Goal: Task Accomplishment & Management: Manage account settings

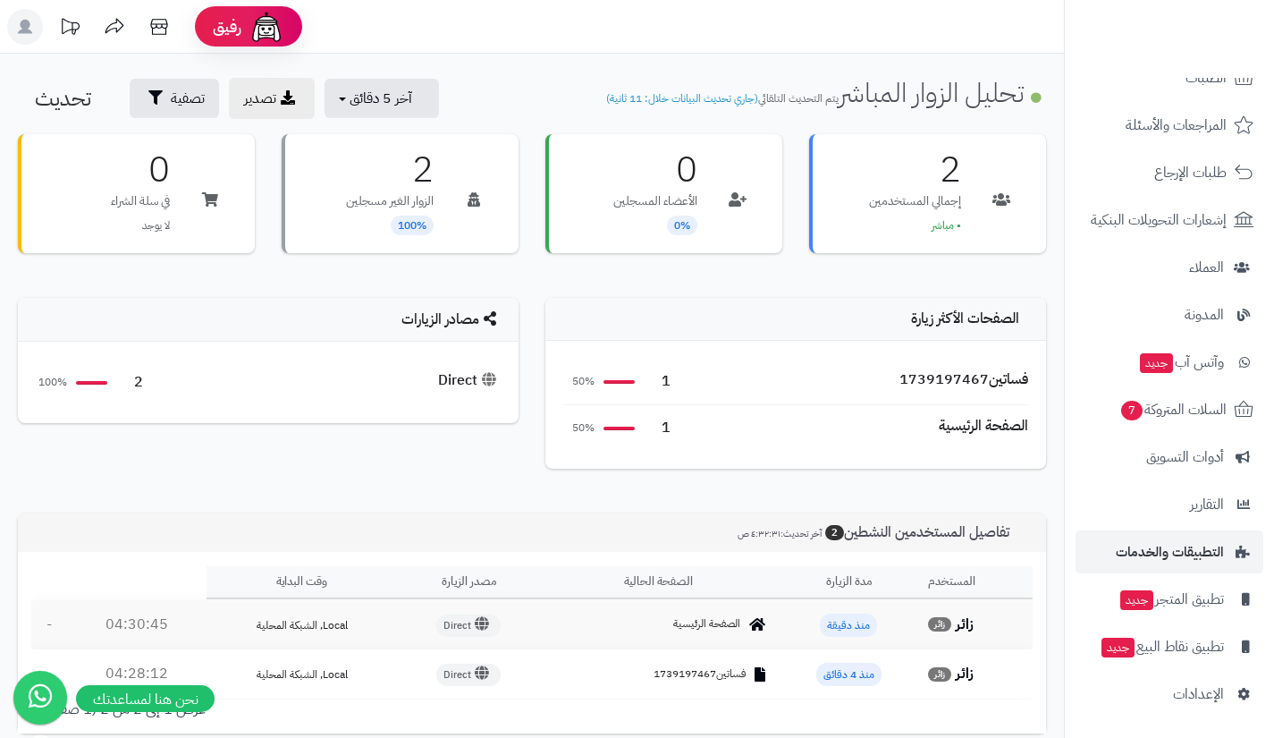
scroll to position [138, 0]
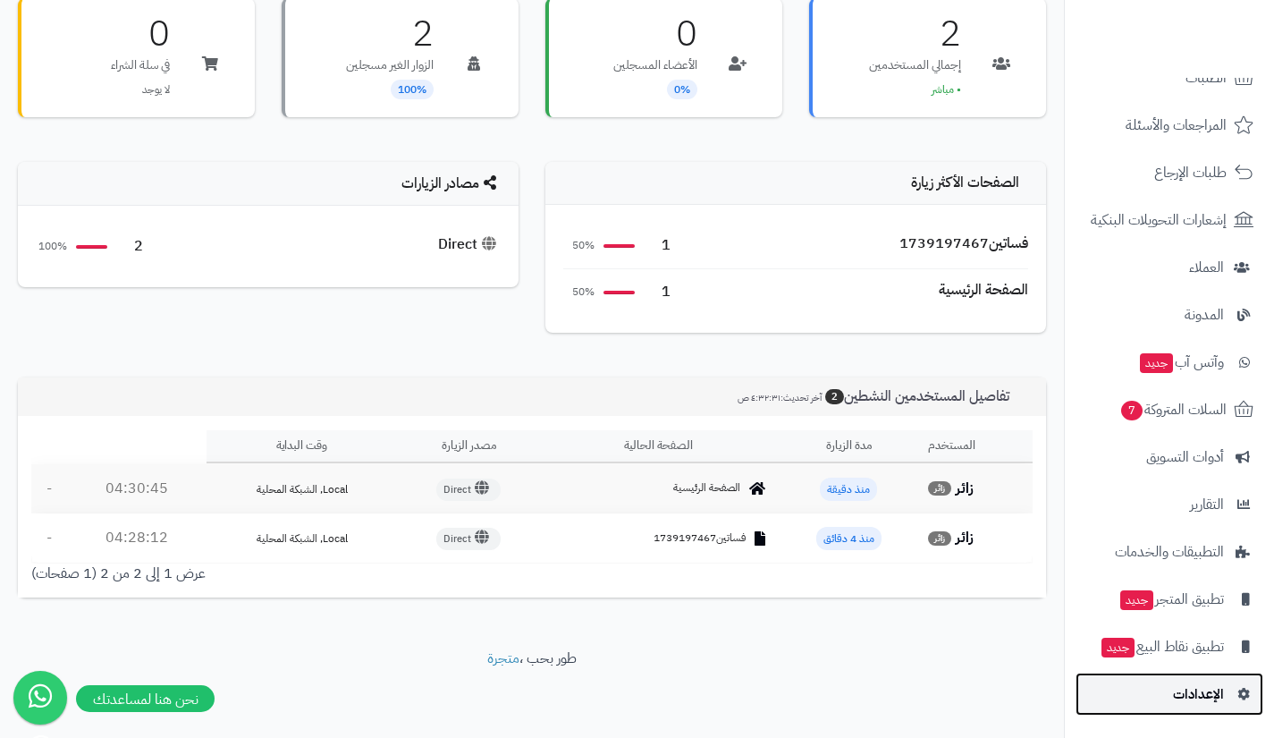
click at [1128, 678] on link "الإعدادات" at bounding box center [1170, 693] width 188 height 43
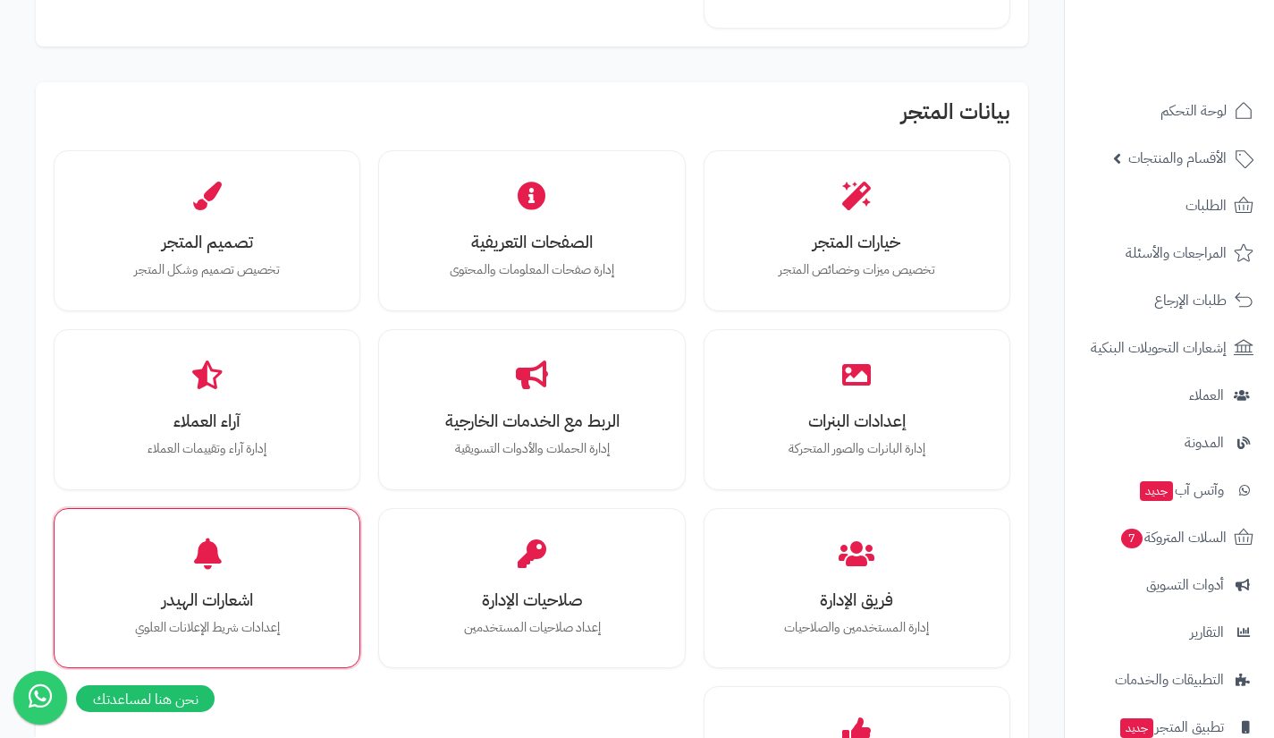
scroll to position [476, 0]
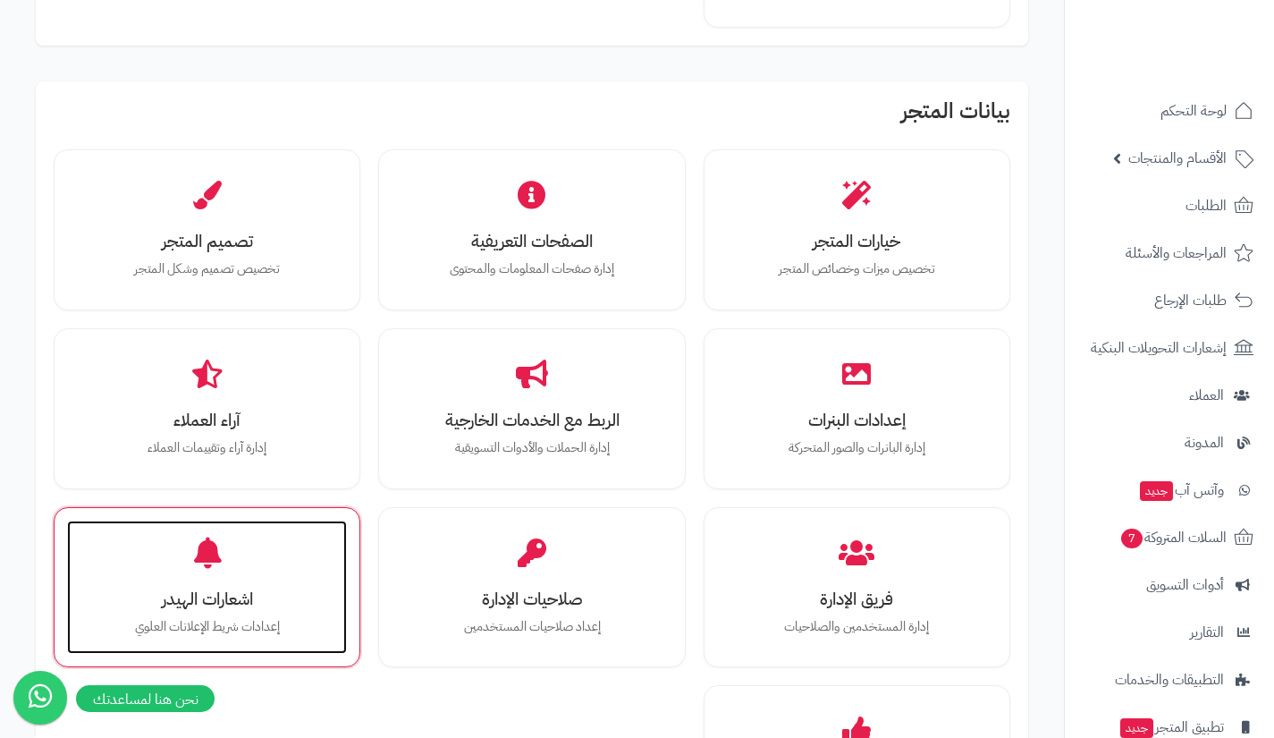
click at [310, 561] on div "اشعارات الهيدر إعدادات شريط الإعلانات العلوي" at bounding box center [207, 587] width 280 height 134
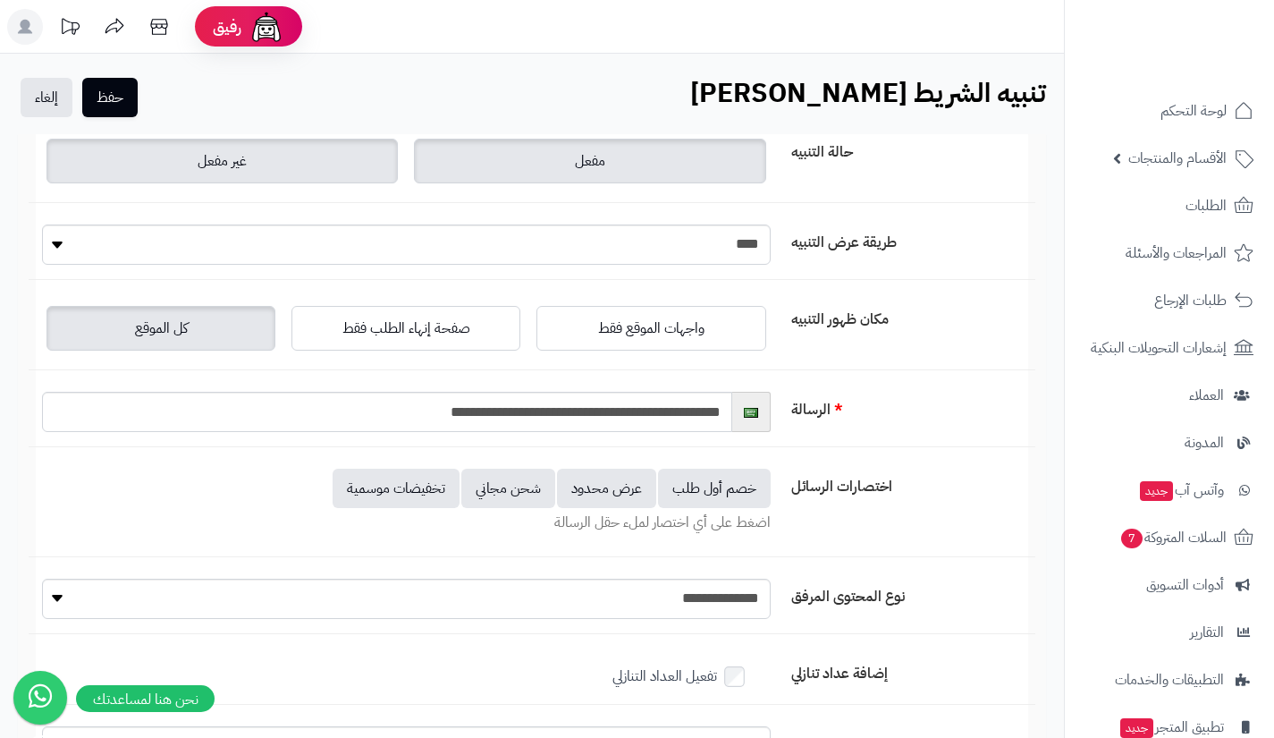
click at [322, 165] on label "غير مفعل" at bounding box center [221, 161] width 351 height 45
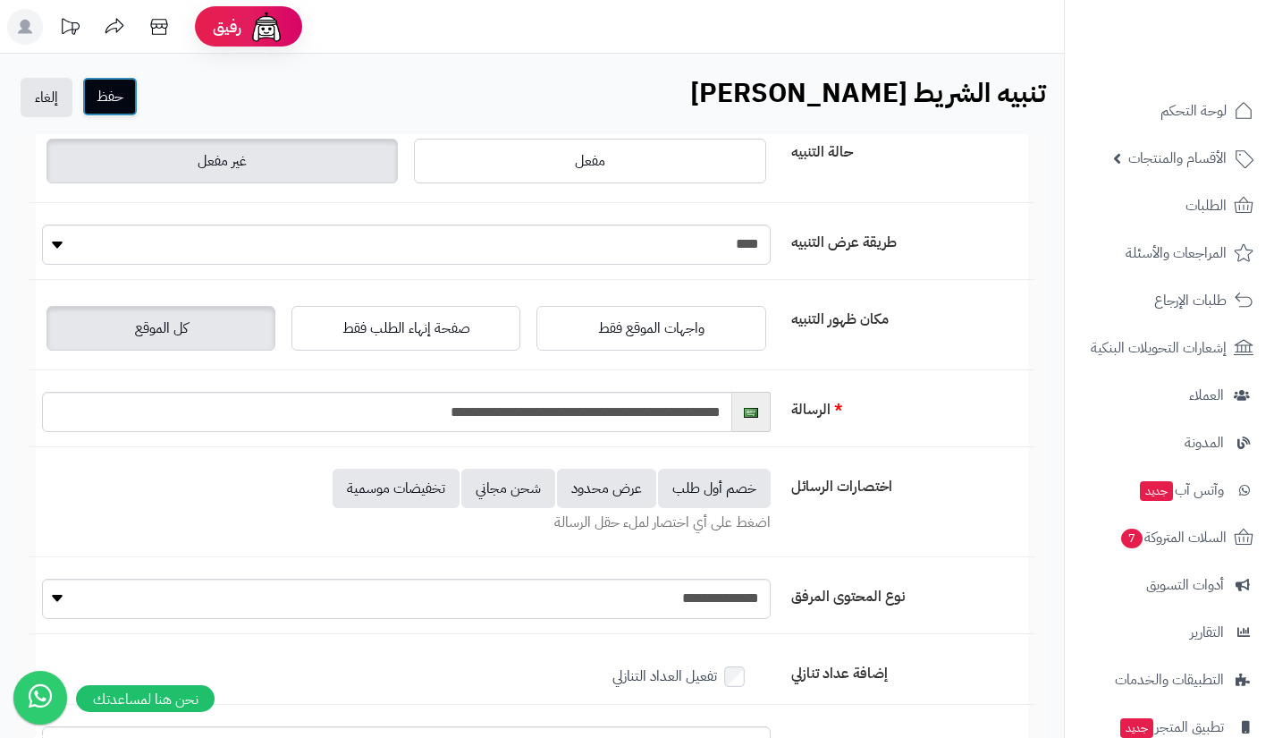
click at [129, 98] on button "حفظ" at bounding box center [109, 96] width 55 height 39
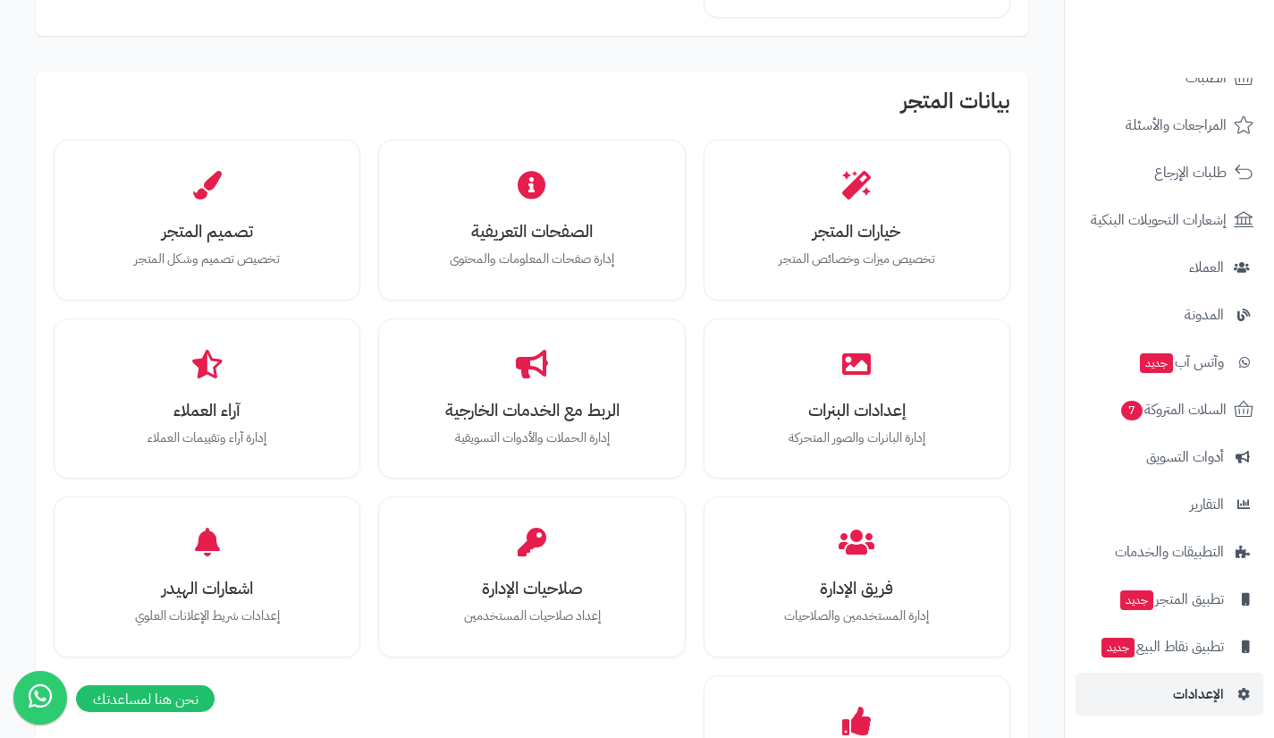
scroll to position [540, 0]
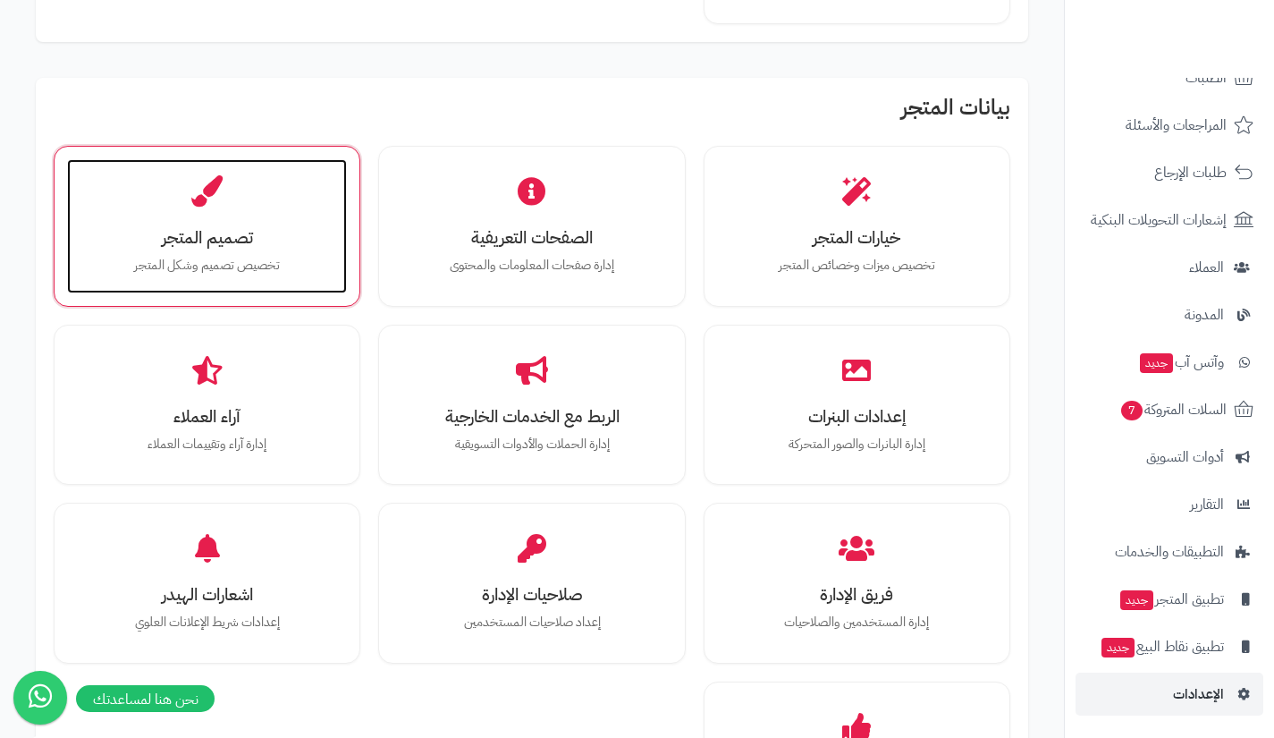
click at [299, 224] on div "تصميم المتجر تخصيص تصميم وشكل المتجر" at bounding box center [207, 226] width 280 height 134
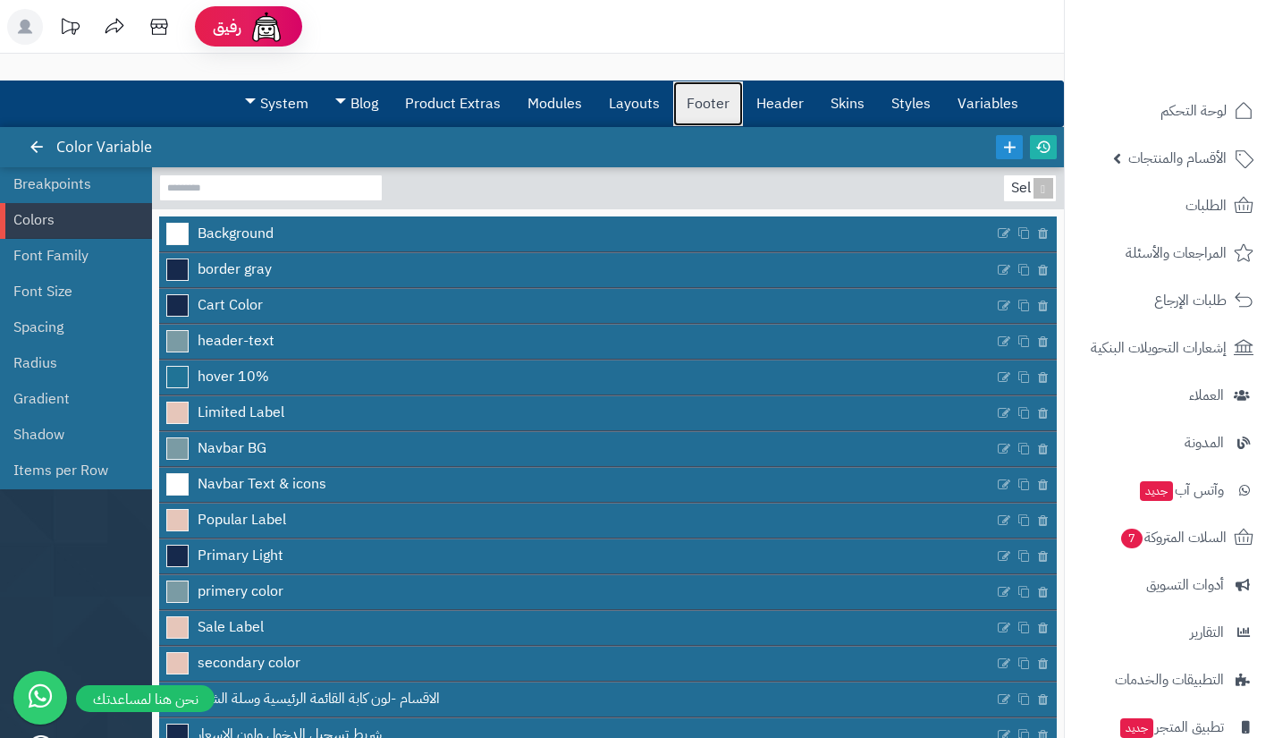
click at [739, 99] on link "Footer" at bounding box center [708, 103] width 70 height 45
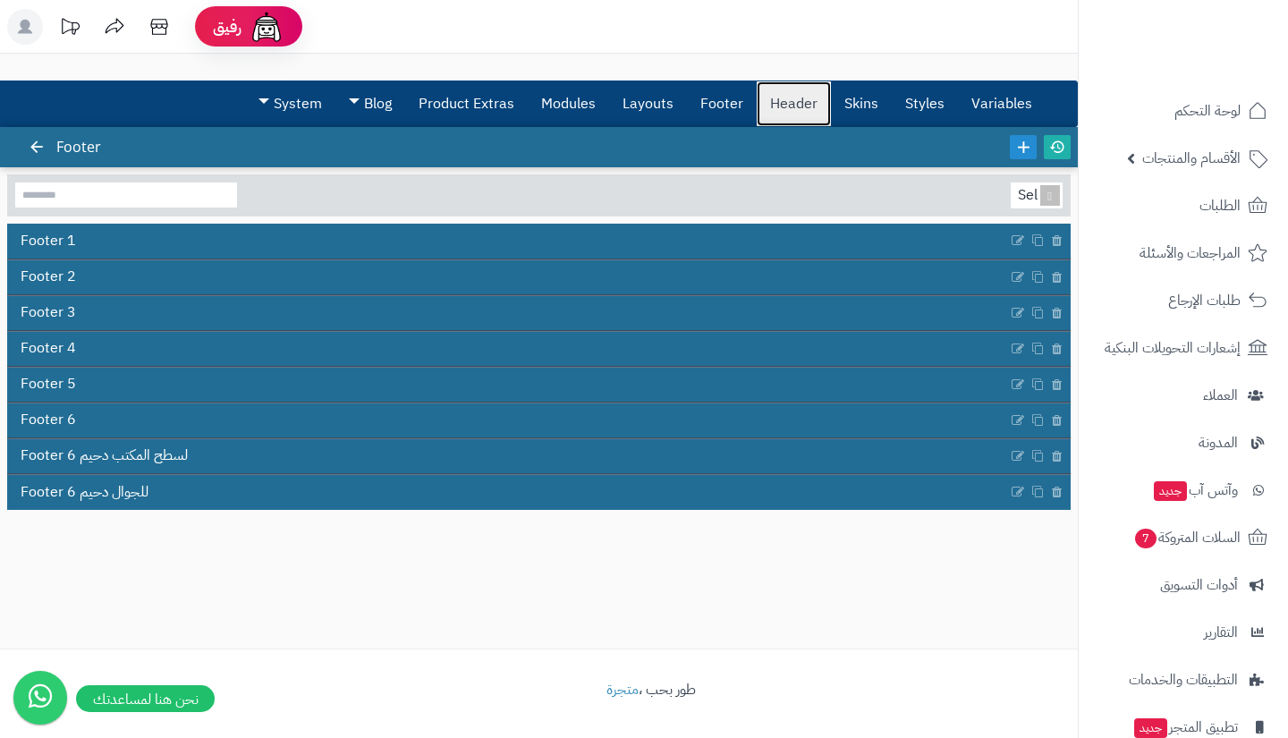
click at [775, 97] on link "Header" at bounding box center [793, 103] width 74 height 45
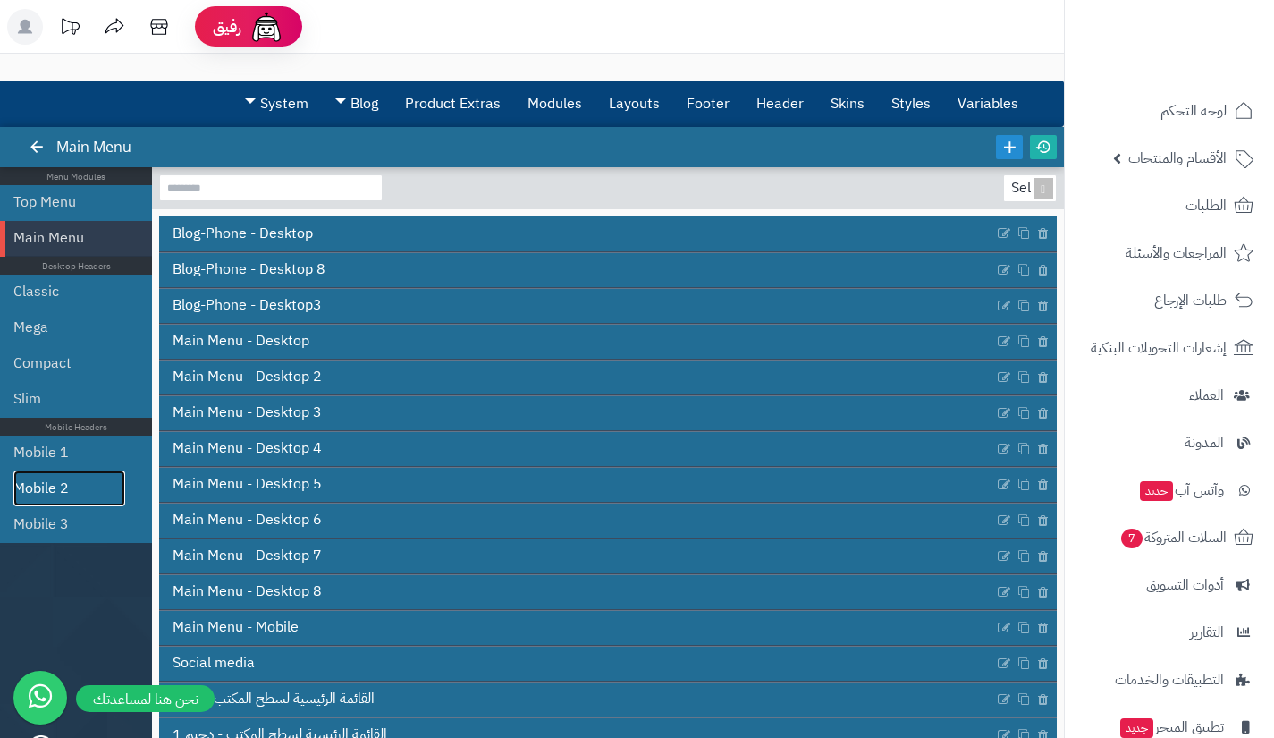
click at [67, 471] on link "Mobile 2" at bounding box center [69, 488] width 112 height 36
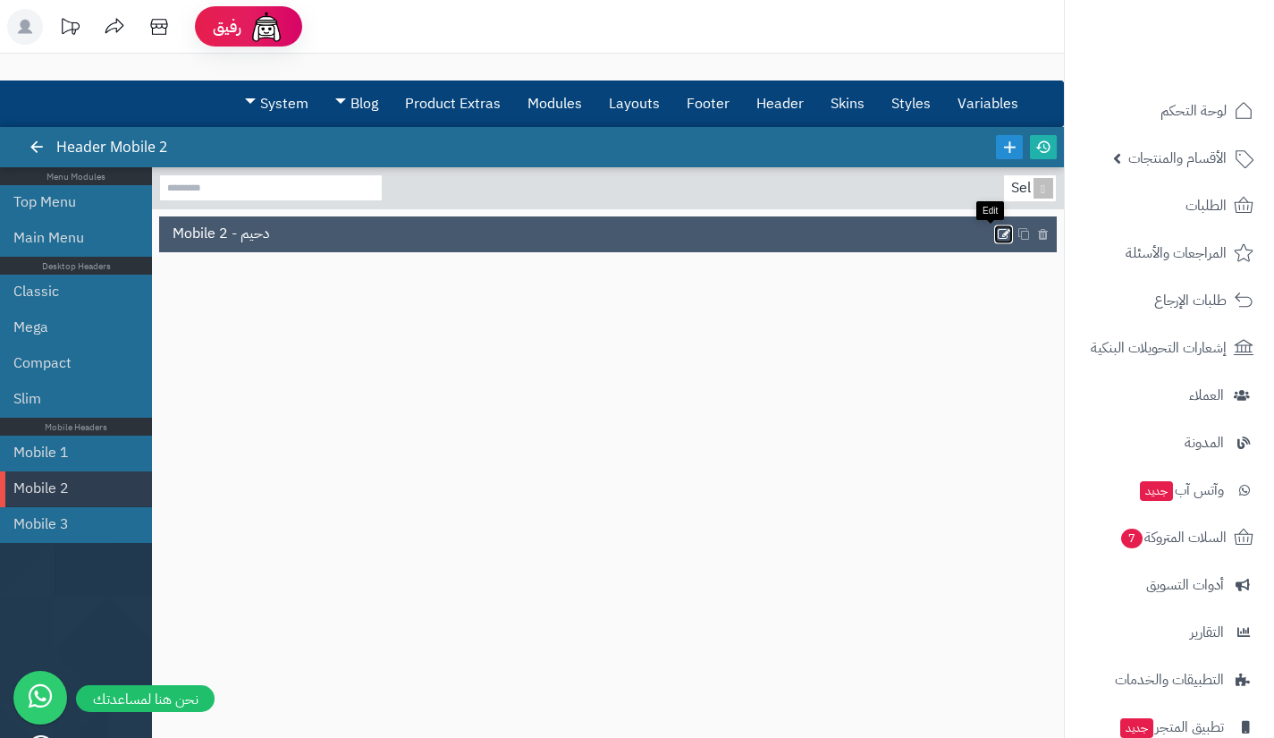
click at [997, 233] on icon at bounding box center [1004, 233] width 14 height 15
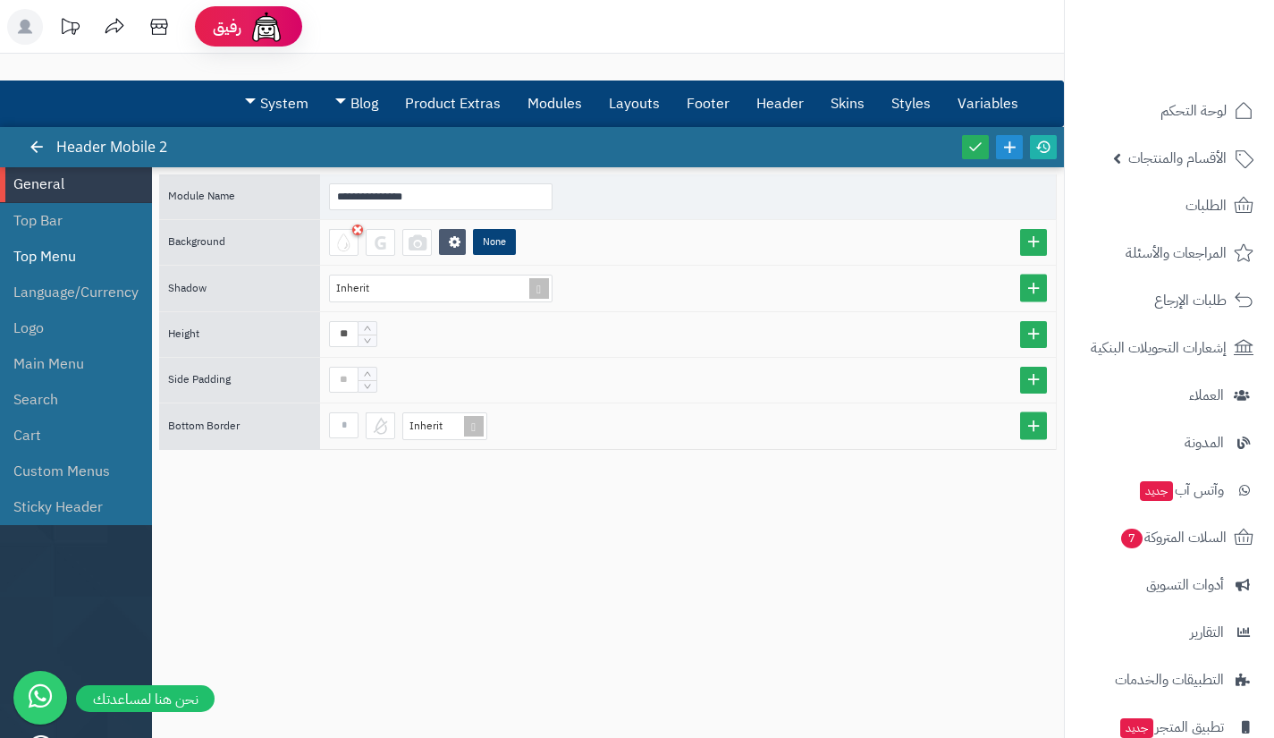
click at [65, 257] on li "Top Menu" at bounding box center [76, 257] width 152 height 36
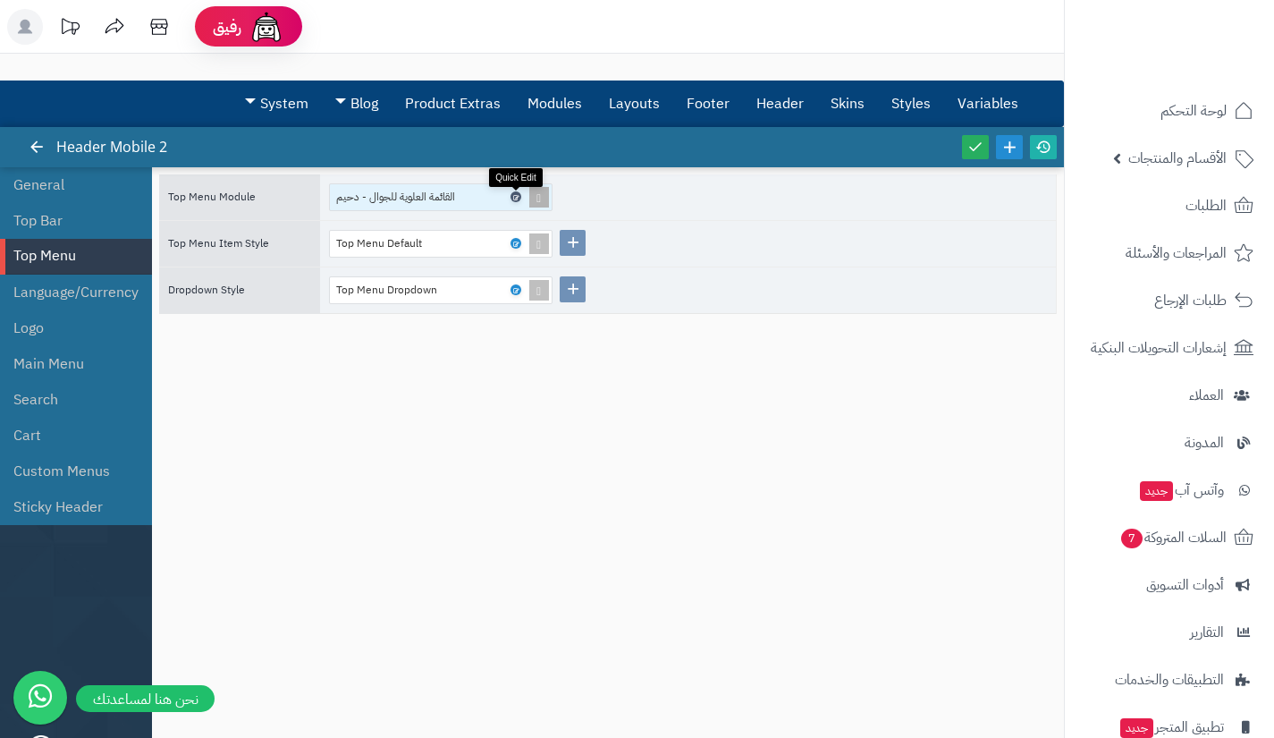
click at [515, 198] on icon at bounding box center [514, 197] width 5 height 8
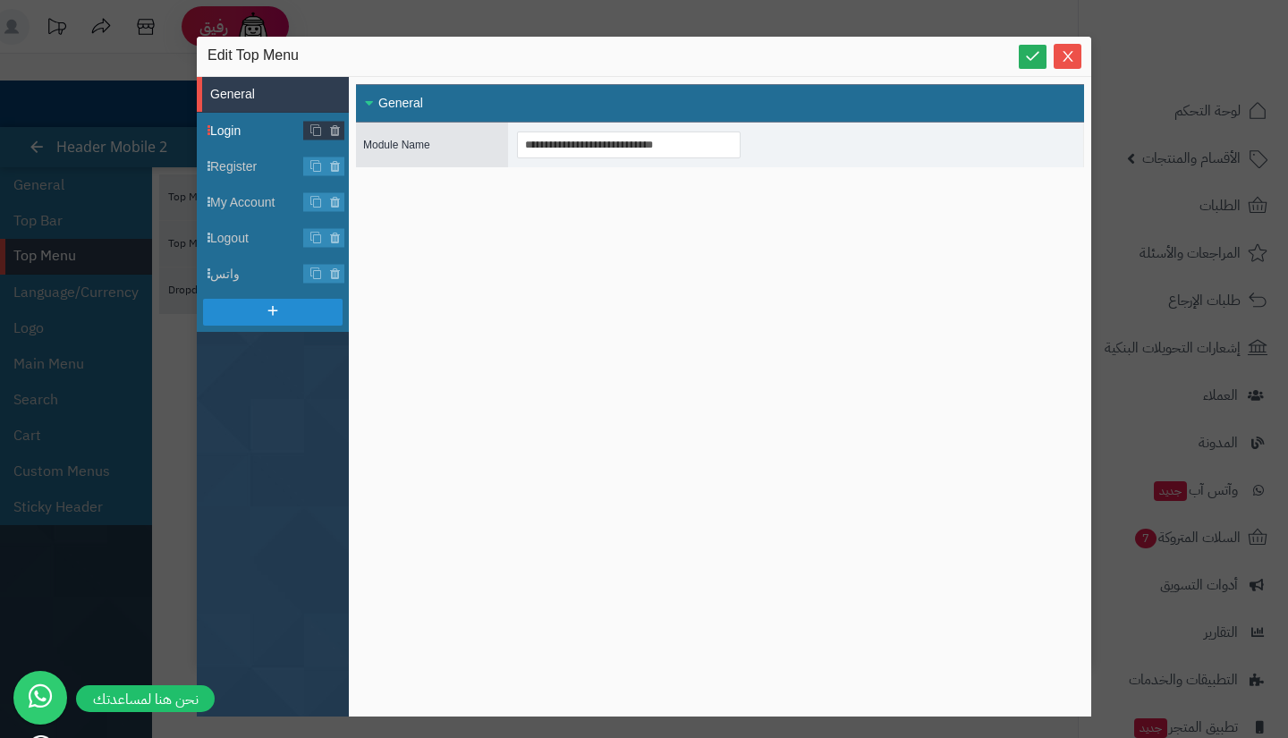
click at [250, 131] on span "Login" at bounding box center [257, 131] width 94 height 19
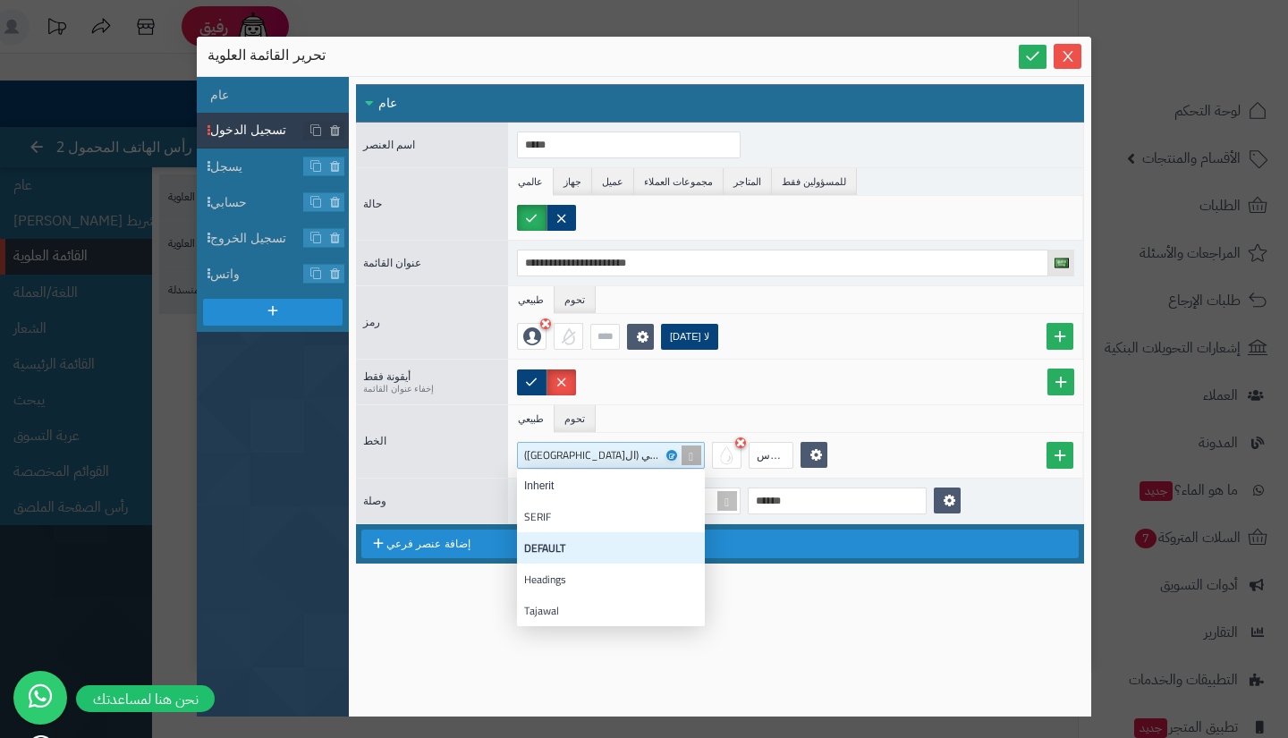
click at [620, 455] on div "افتراضي (القاهرة)" at bounding box center [604, 455] width 160 height 25
click at [471, 614] on div "**********" at bounding box center [720, 396] width 728 height 625
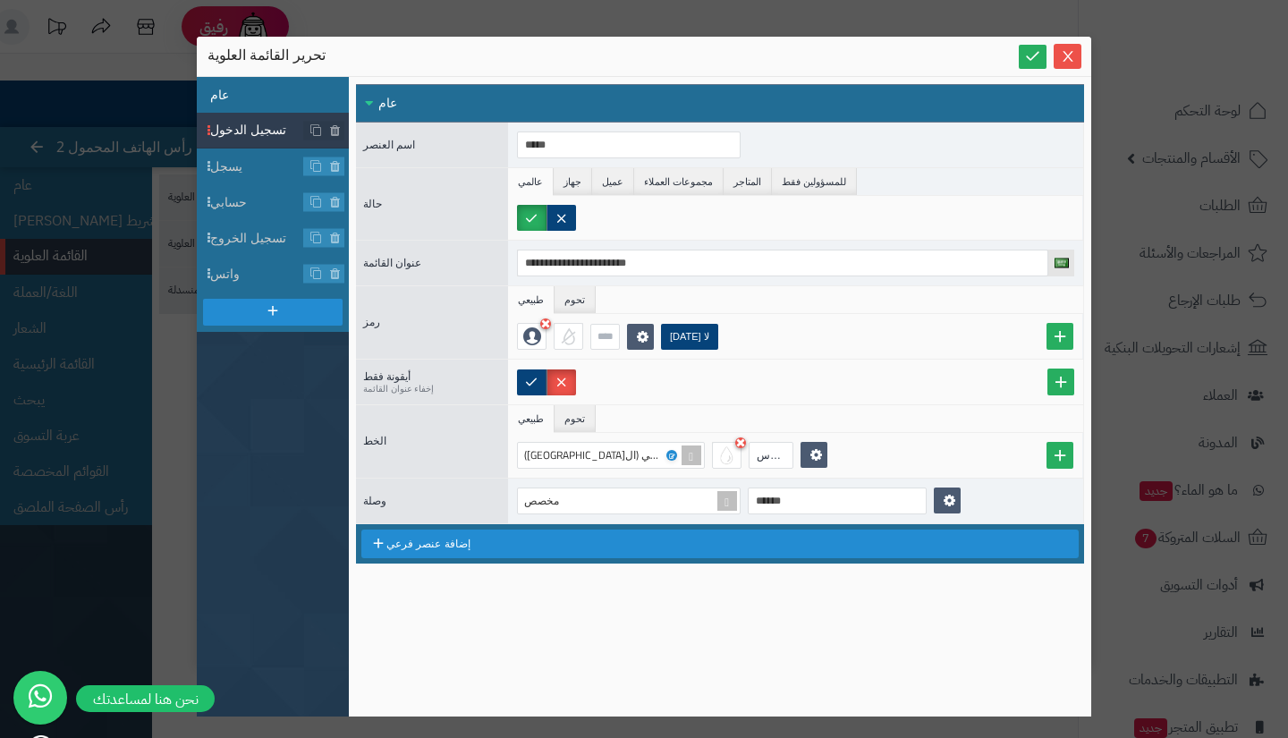
click at [262, 89] on li "عام" at bounding box center [273, 95] width 152 height 36
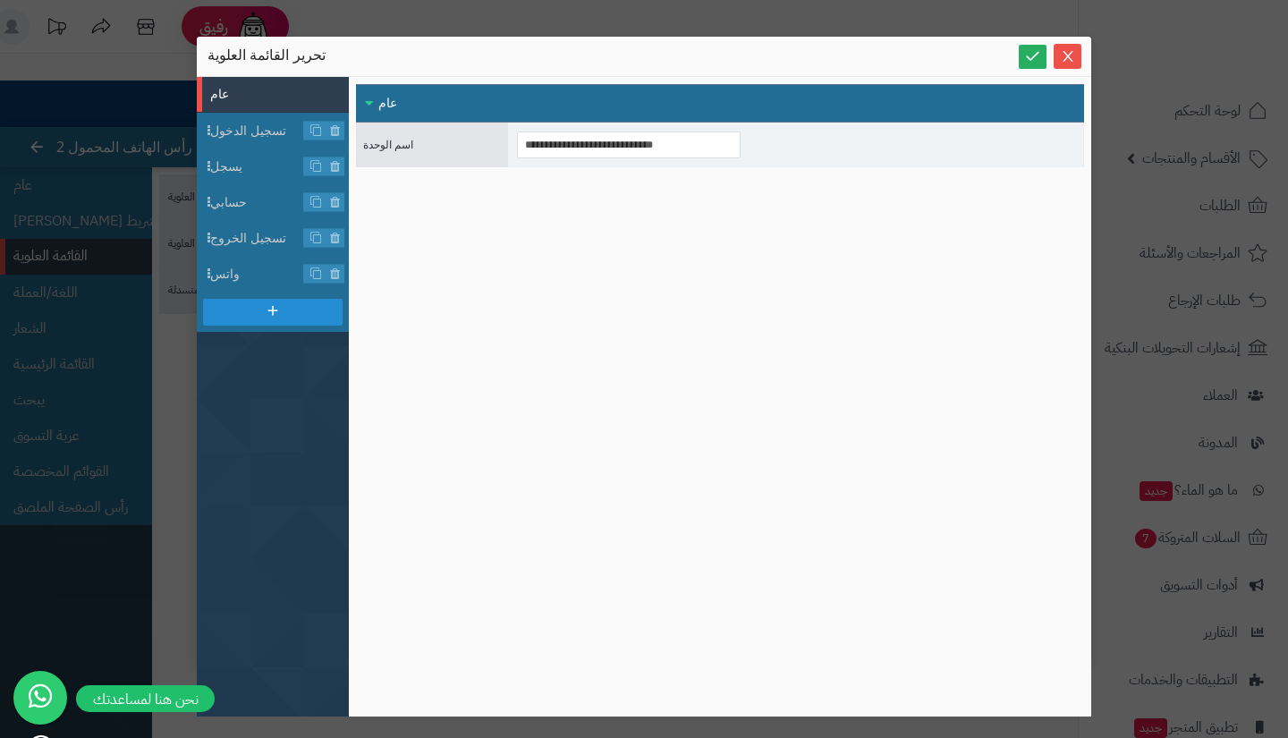
click at [182, 348] on div "**********" at bounding box center [644, 369] width 1288 height 738
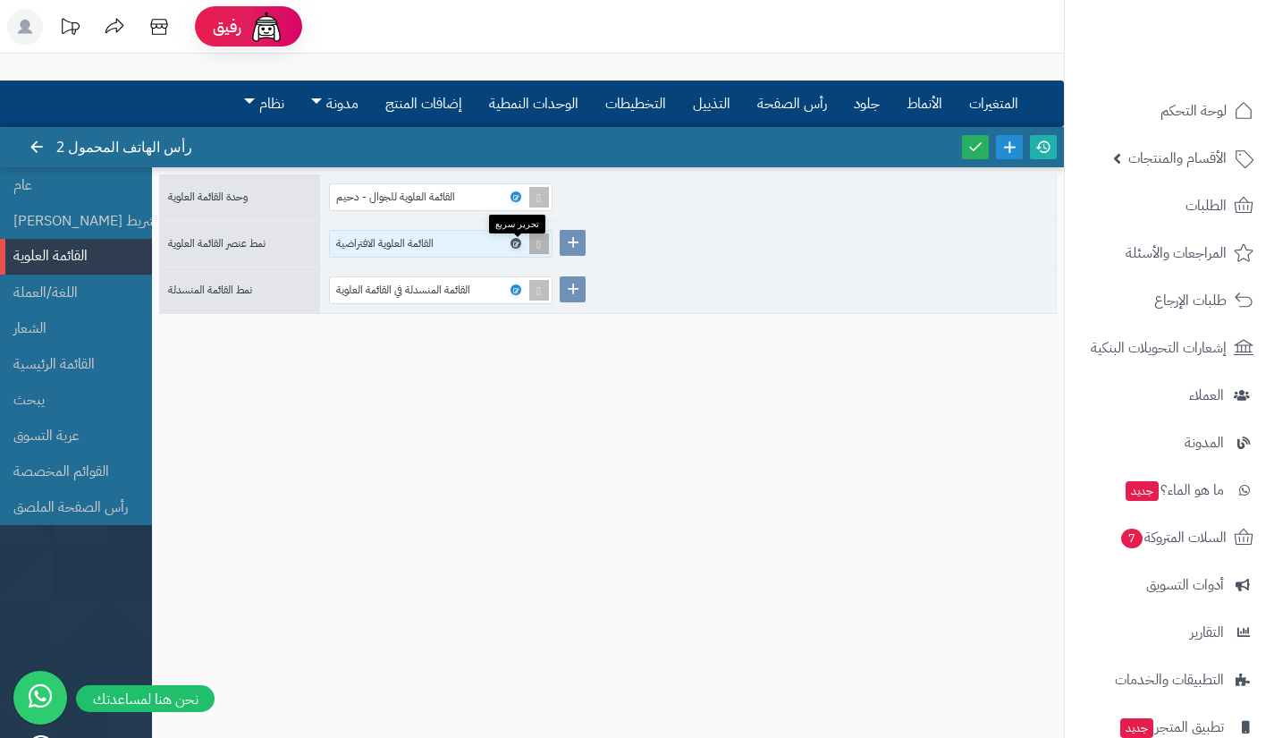
click at [514, 243] on icon at bounding box center [514, 244] width 5 height 8
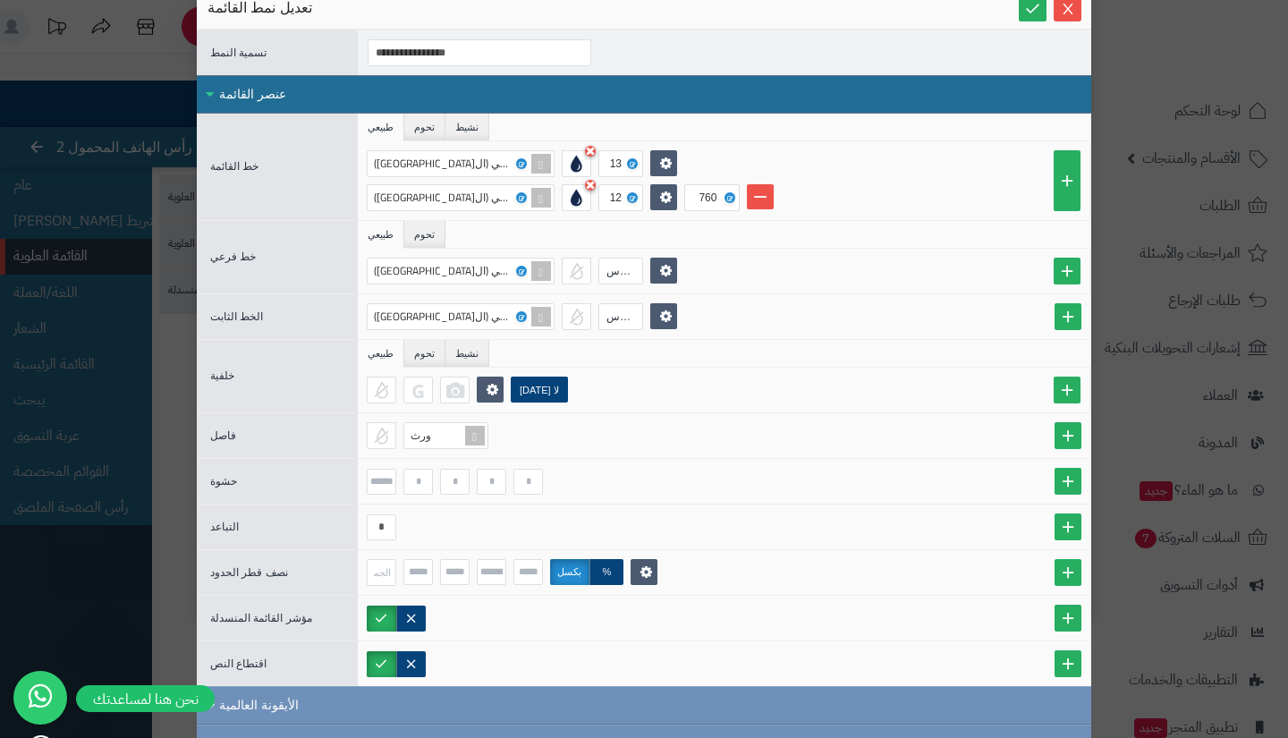
scroll to position [71, 0]
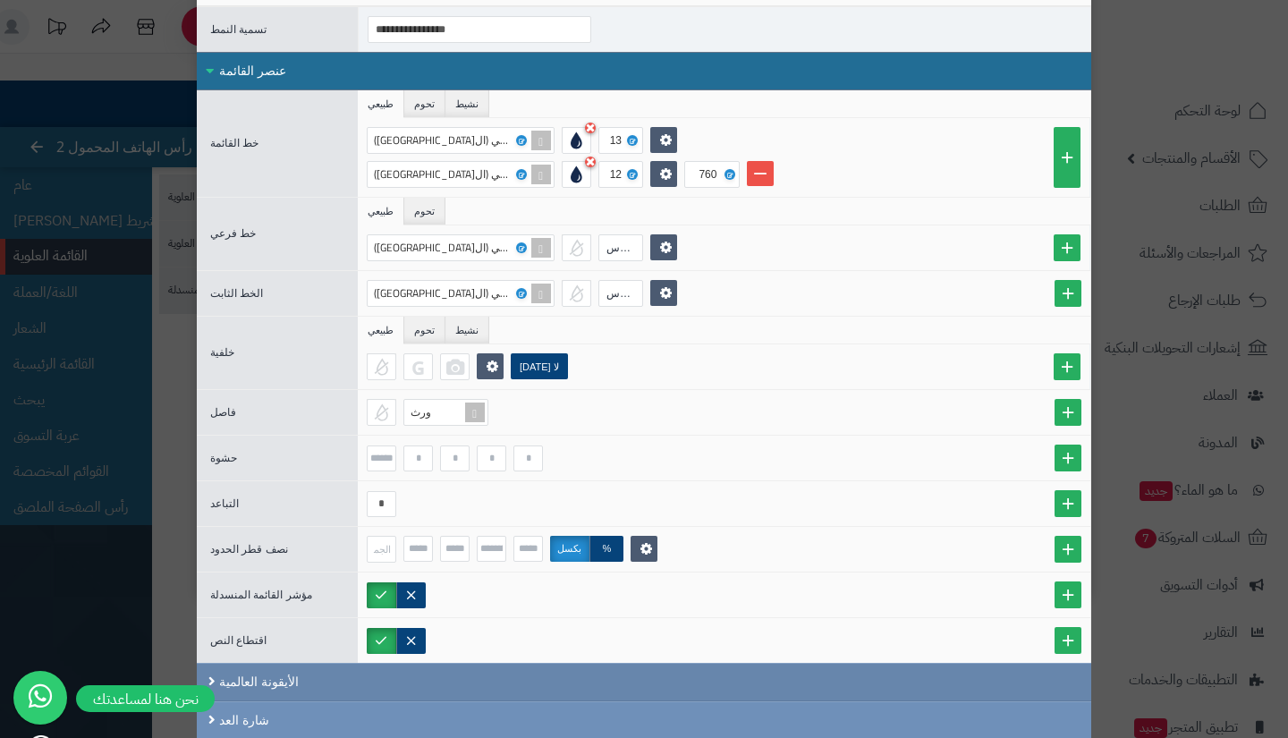
click at [440, 670] on div "الأيقونة العالمية" at bounding box center [644, 682] width 894 height 38
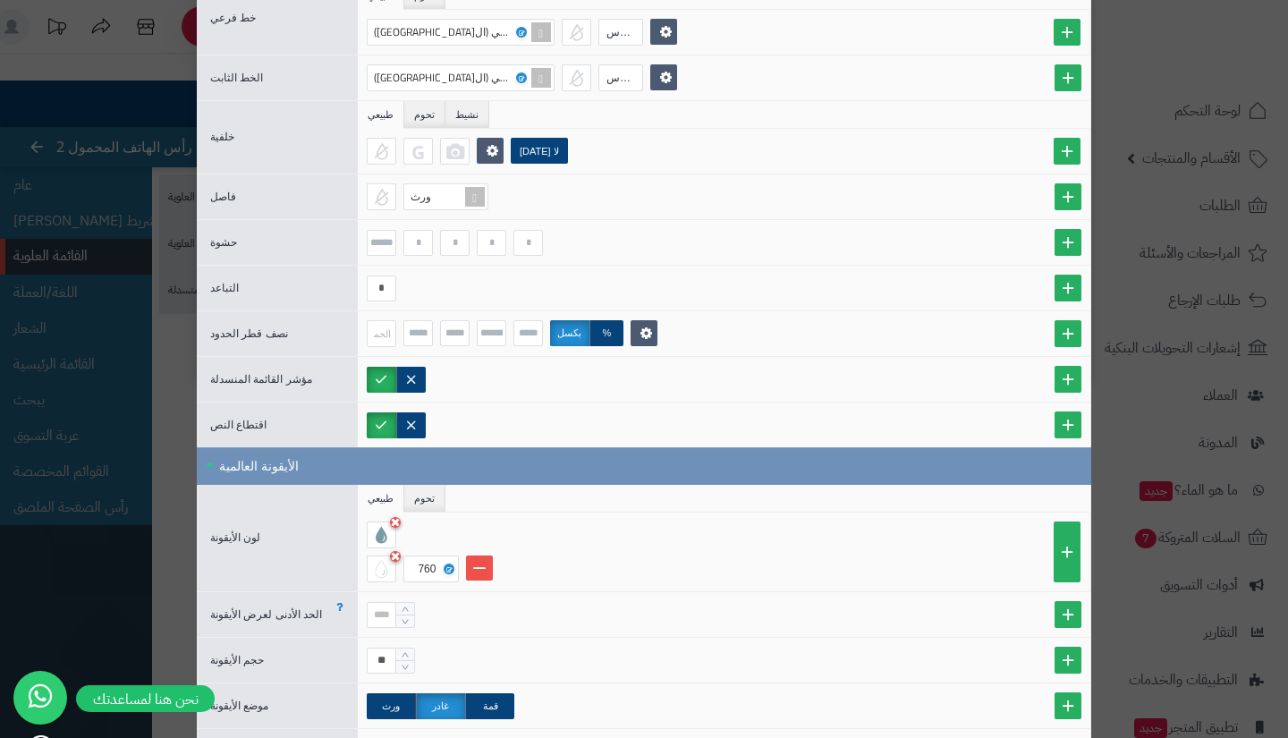
scroll to position [359, 0]
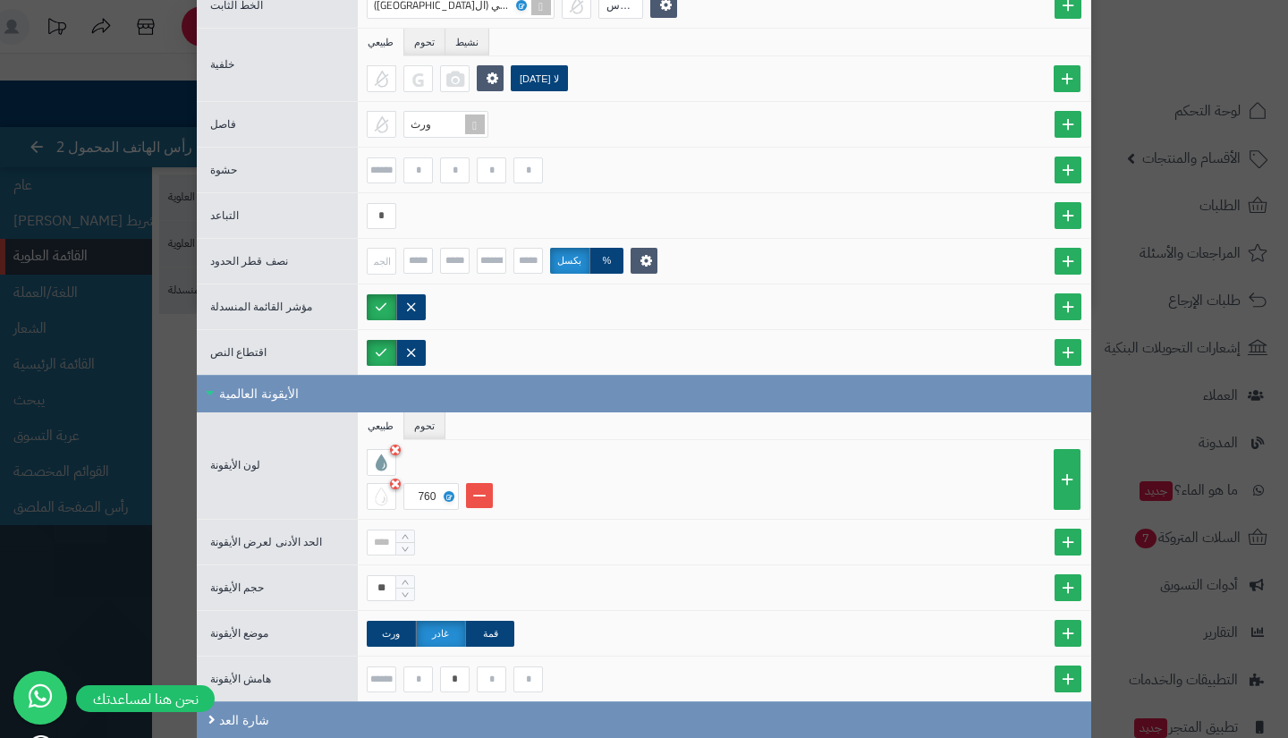
click at [166, 380] on div "**********" at bounding box center [644, 369] width 1288 height 738
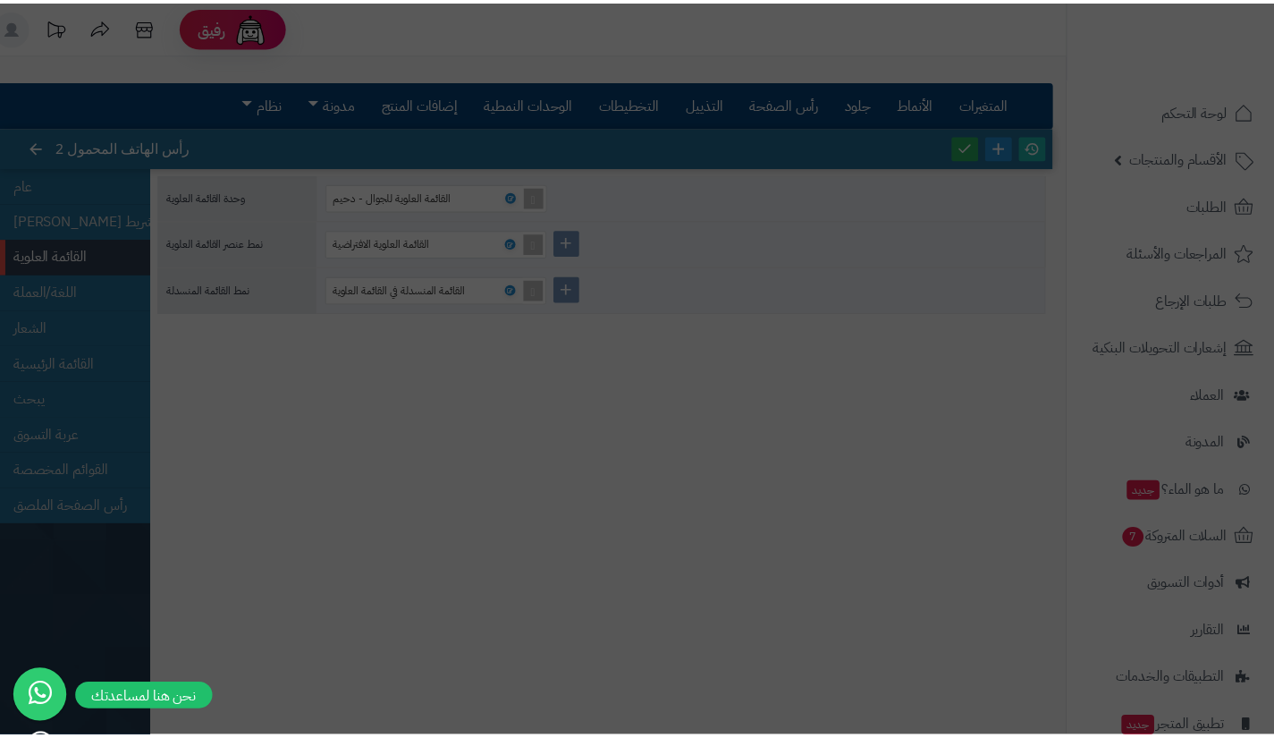
scroll to position [0, 0]
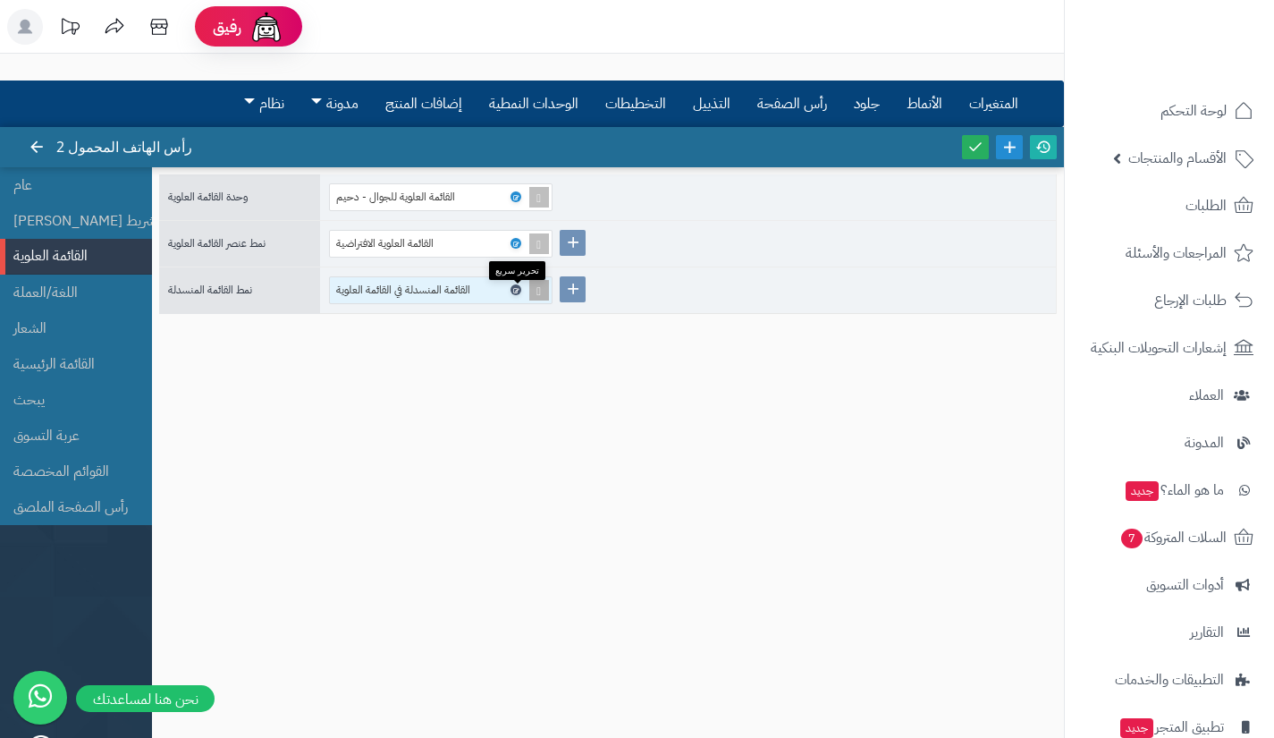
click at [513, 292] on icon at bounding box center [514, 290] width 5 height 8
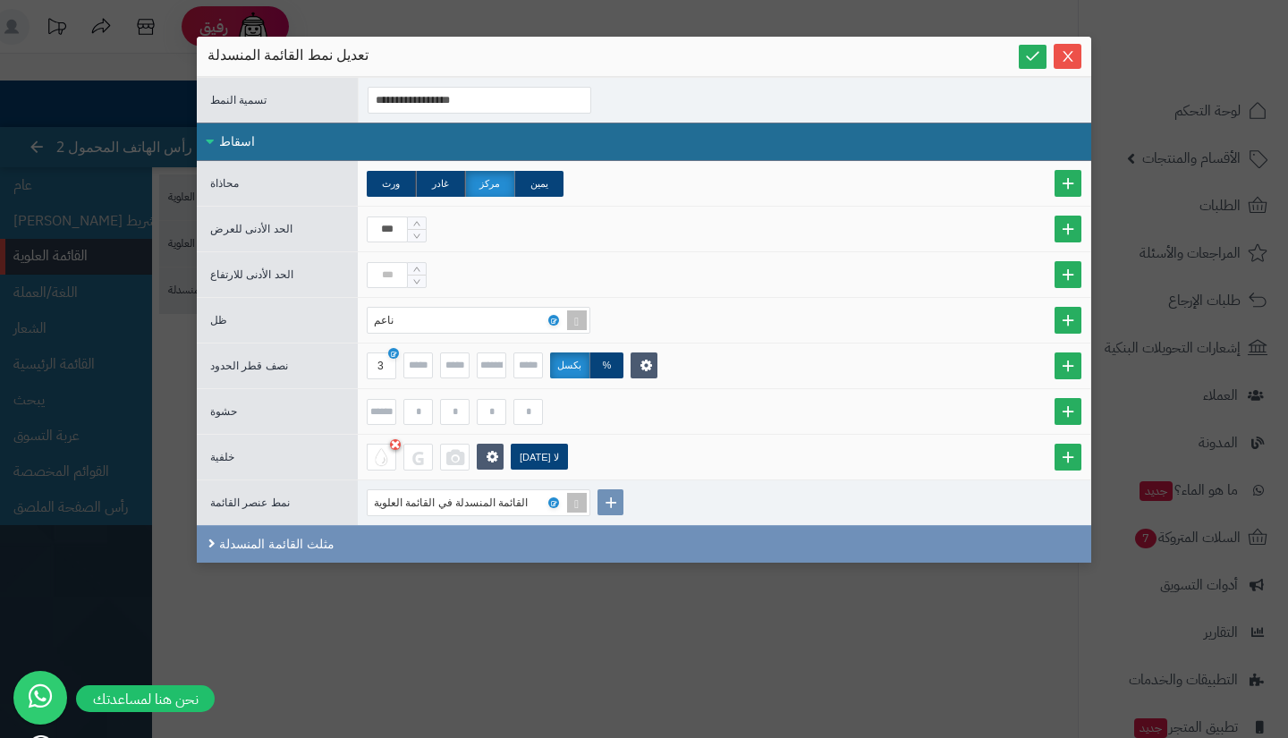
click at [304, 589] on div "**********" at bounding box center [644, 355] width 894 height 637
click at [512, 607] on div "**********" at bounding box center [644, 355] width 894 height 637
click at [1071, 63] on button "يغلق" at bounding box center [1067, 55] width 28 height 25
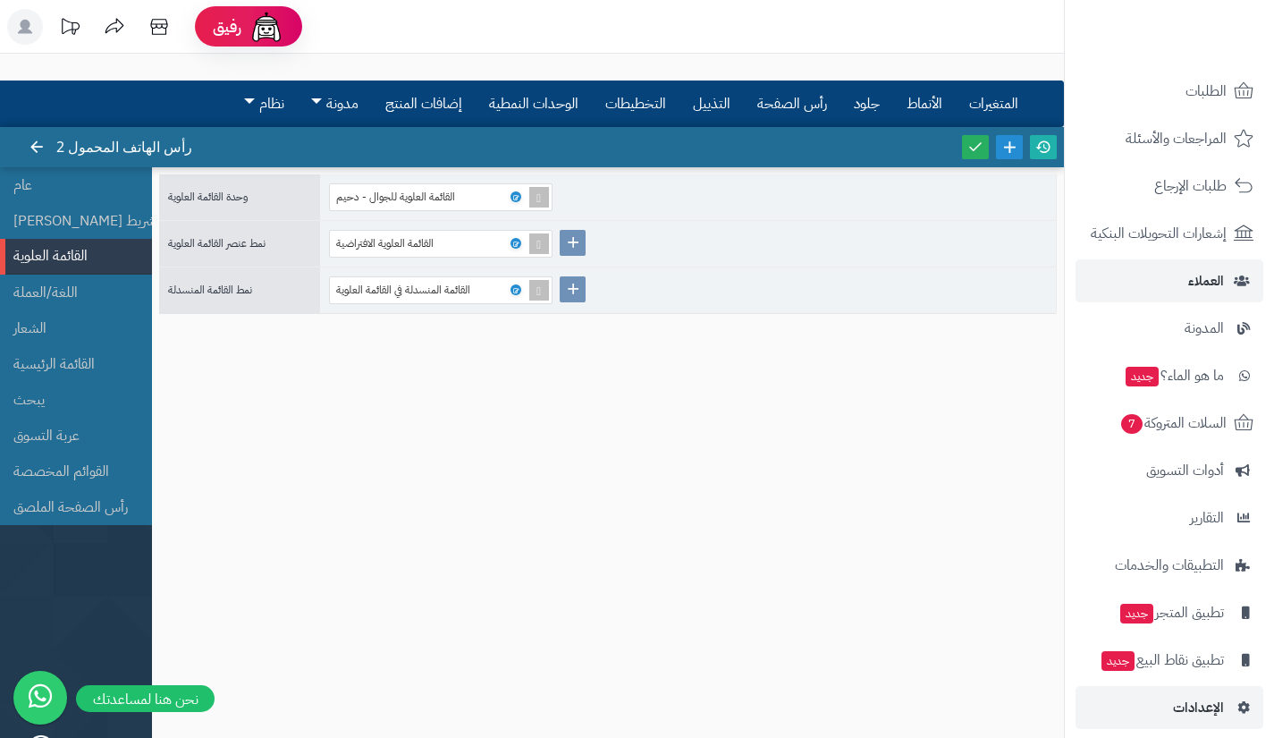
scroll to position [117, 0]
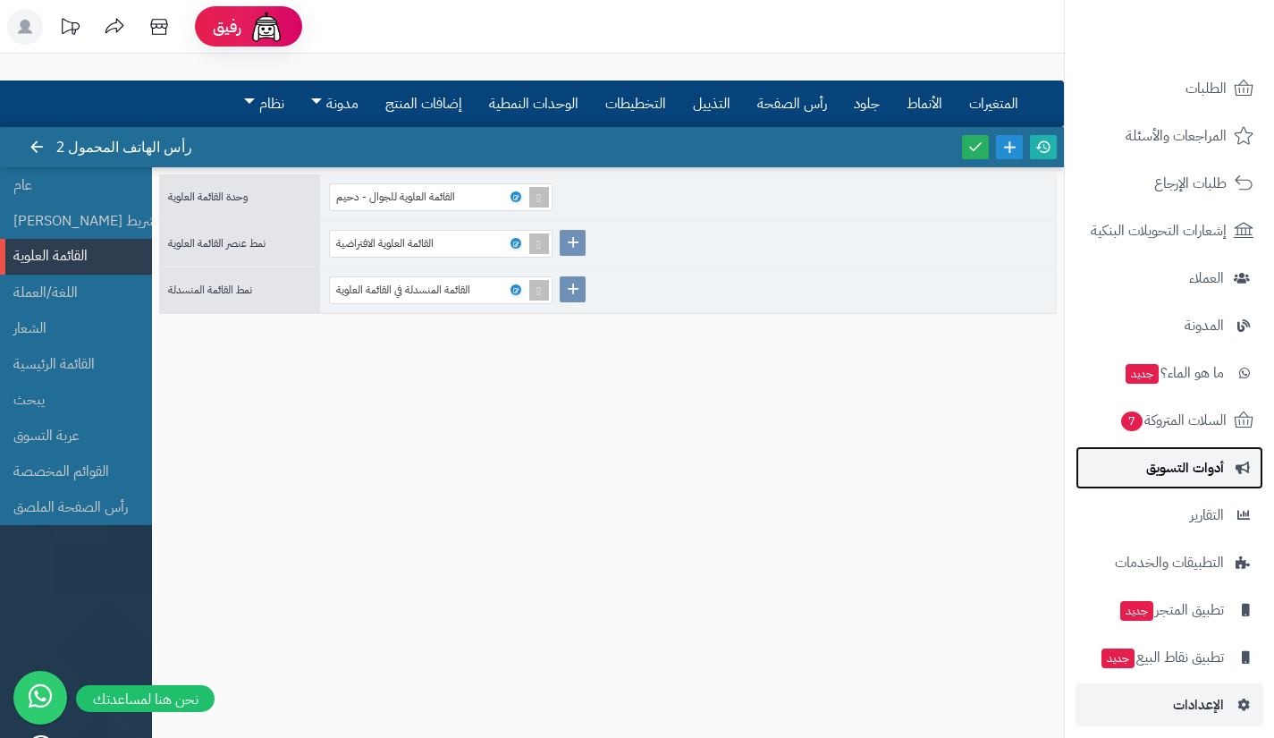
click at [1166, 461] on span "أدوات التسويق" at bounding box center [1185, 467] width 78 height 25
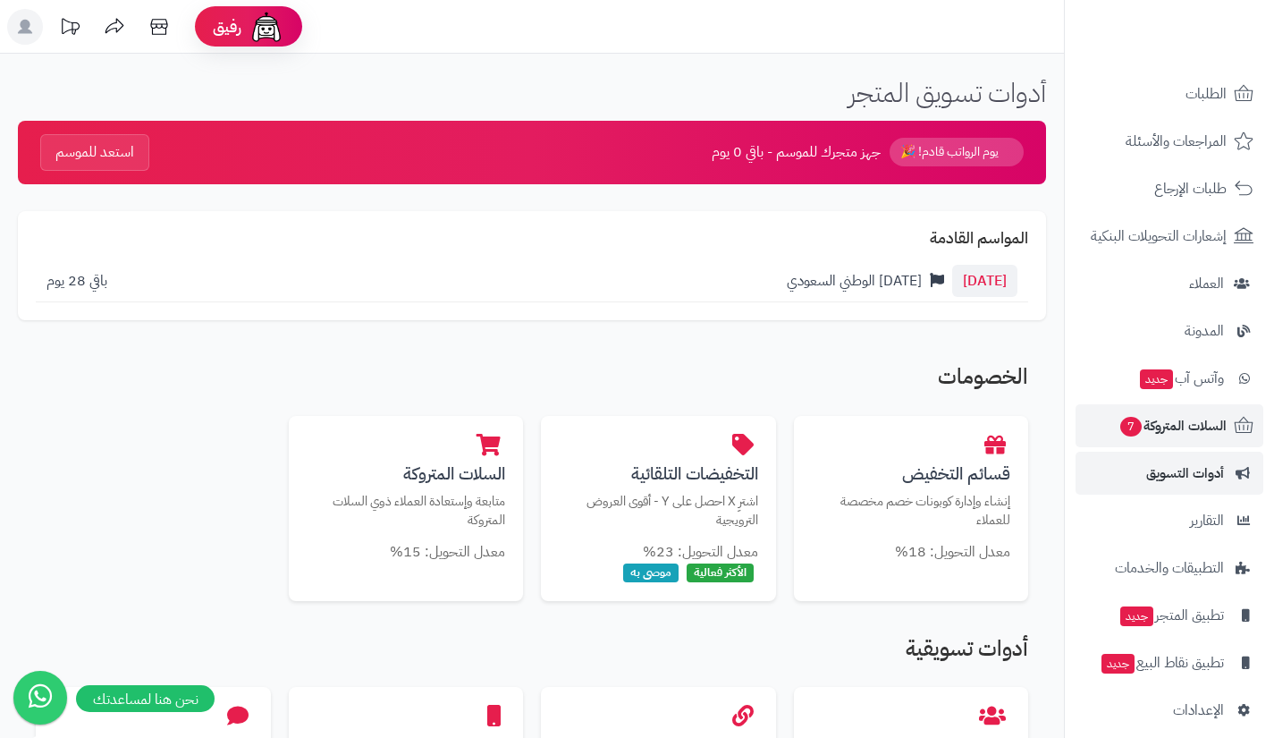
scroll to position [128, 0]
